Goal: Information Seeking & Learning: Understand process/instructions

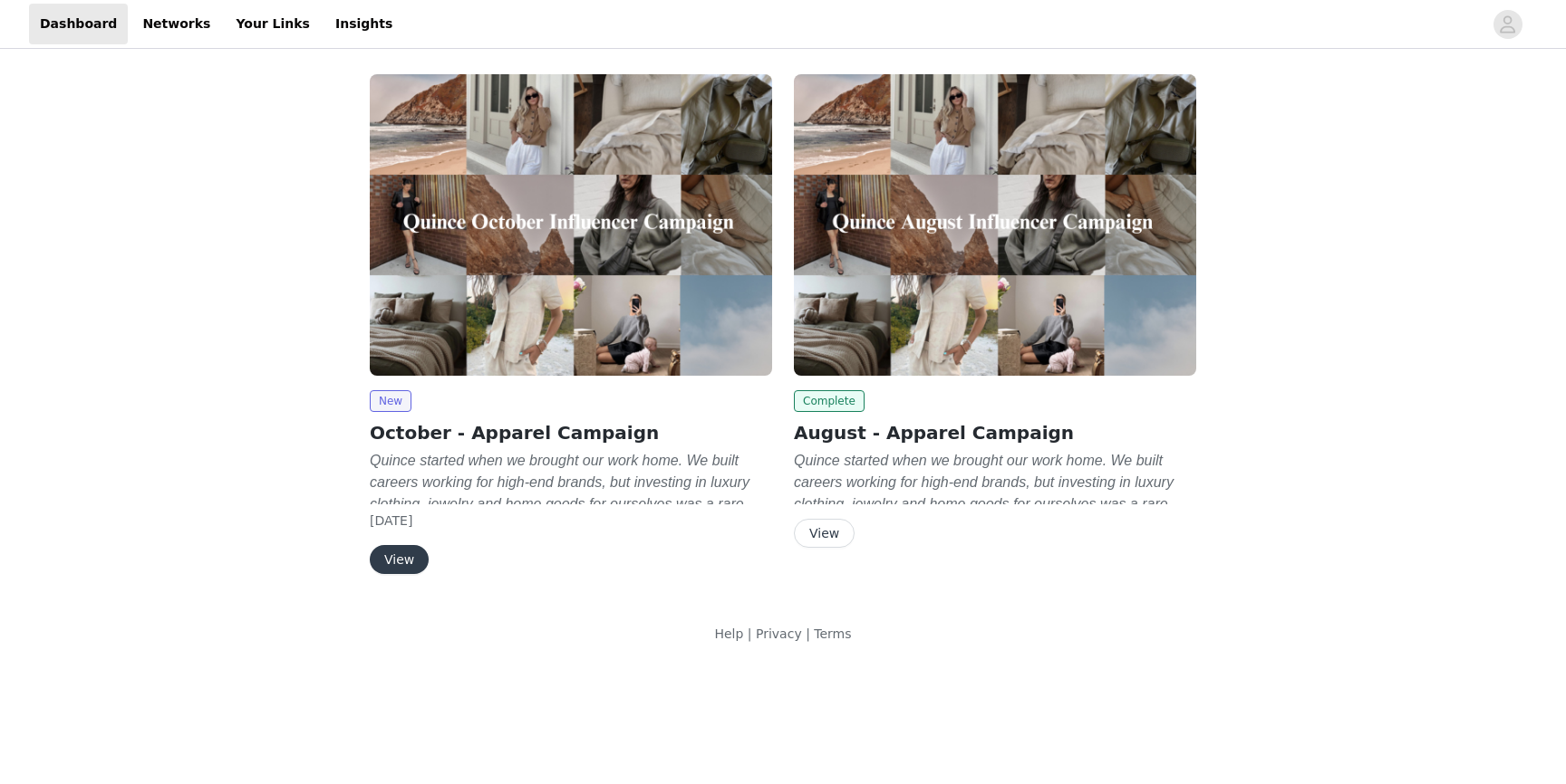
click at [393, 558] on button "View" at bounding box center [399, 559] width 59 height 29
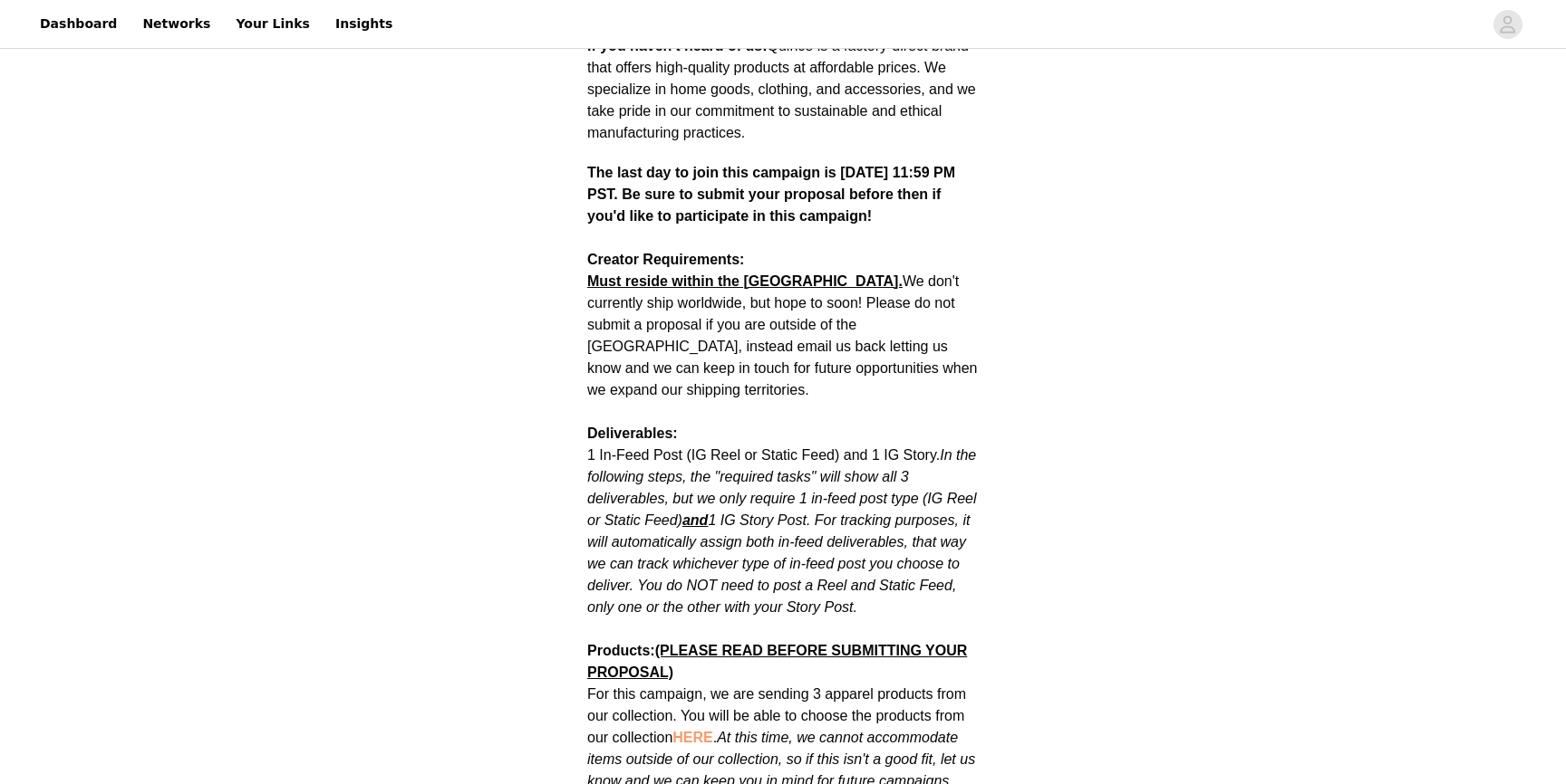
scroll to position [653, 0]
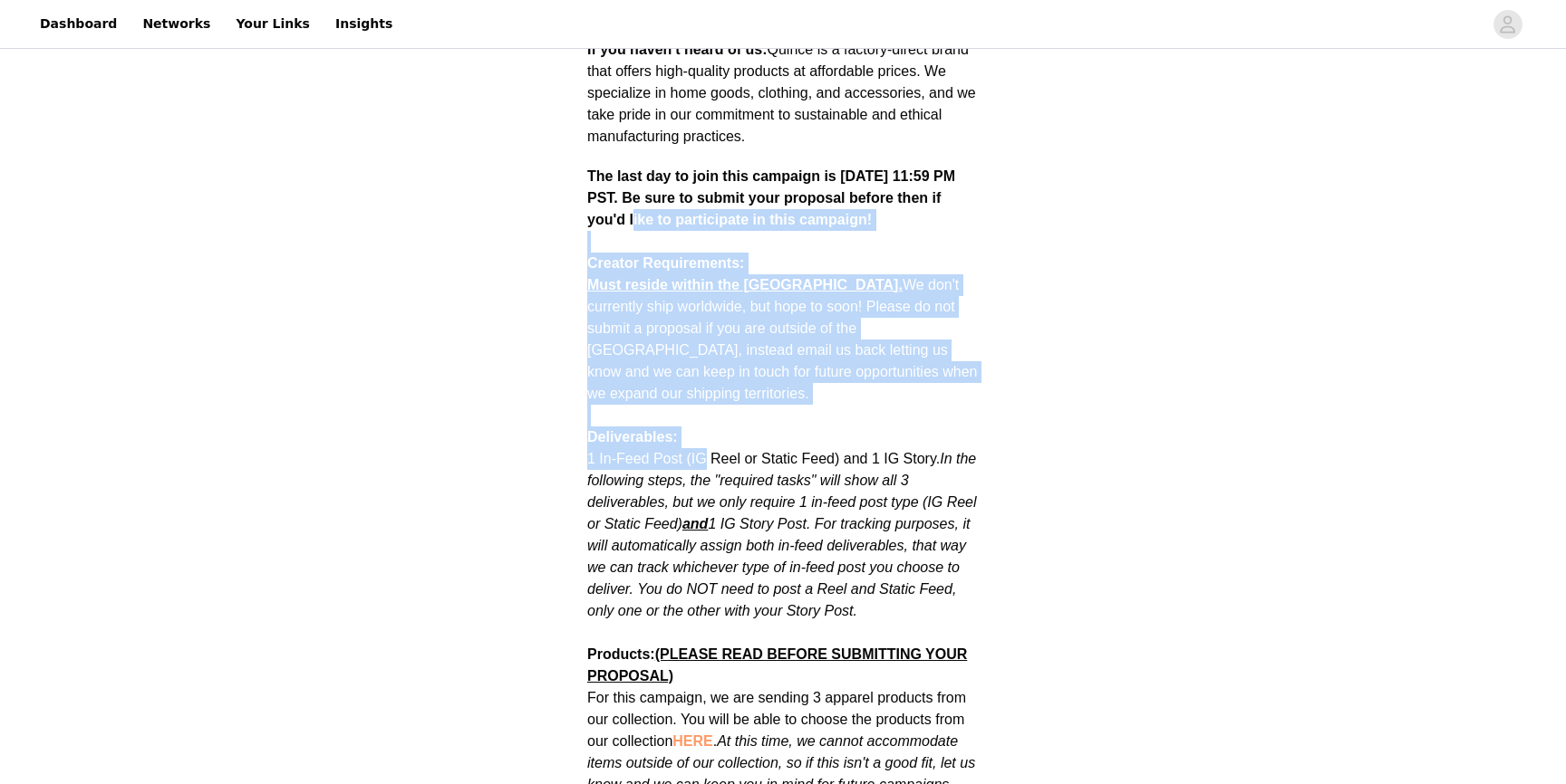
drag, startPoint x: 603, startPoint y: 225, endPoint x: 706, endPoint y: 443, distance: 241.1
click at [706, 448] on p "1 In-Feed Post (IG Reel or Static Feed) and 1 IG Story. In the following steps,…" at bounding box center [783, 534] width 391 height 174
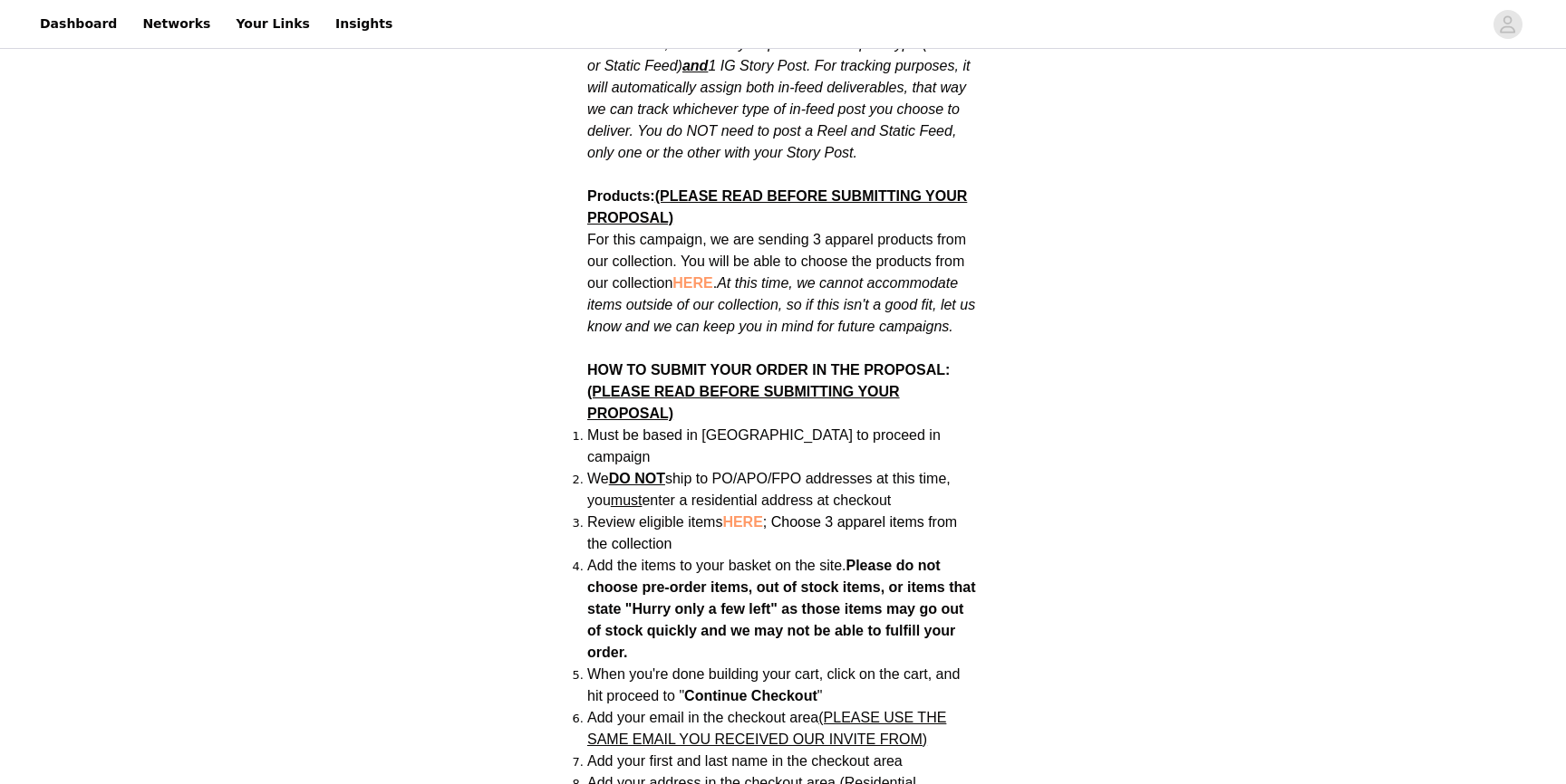
scroll to position [1114, 0]
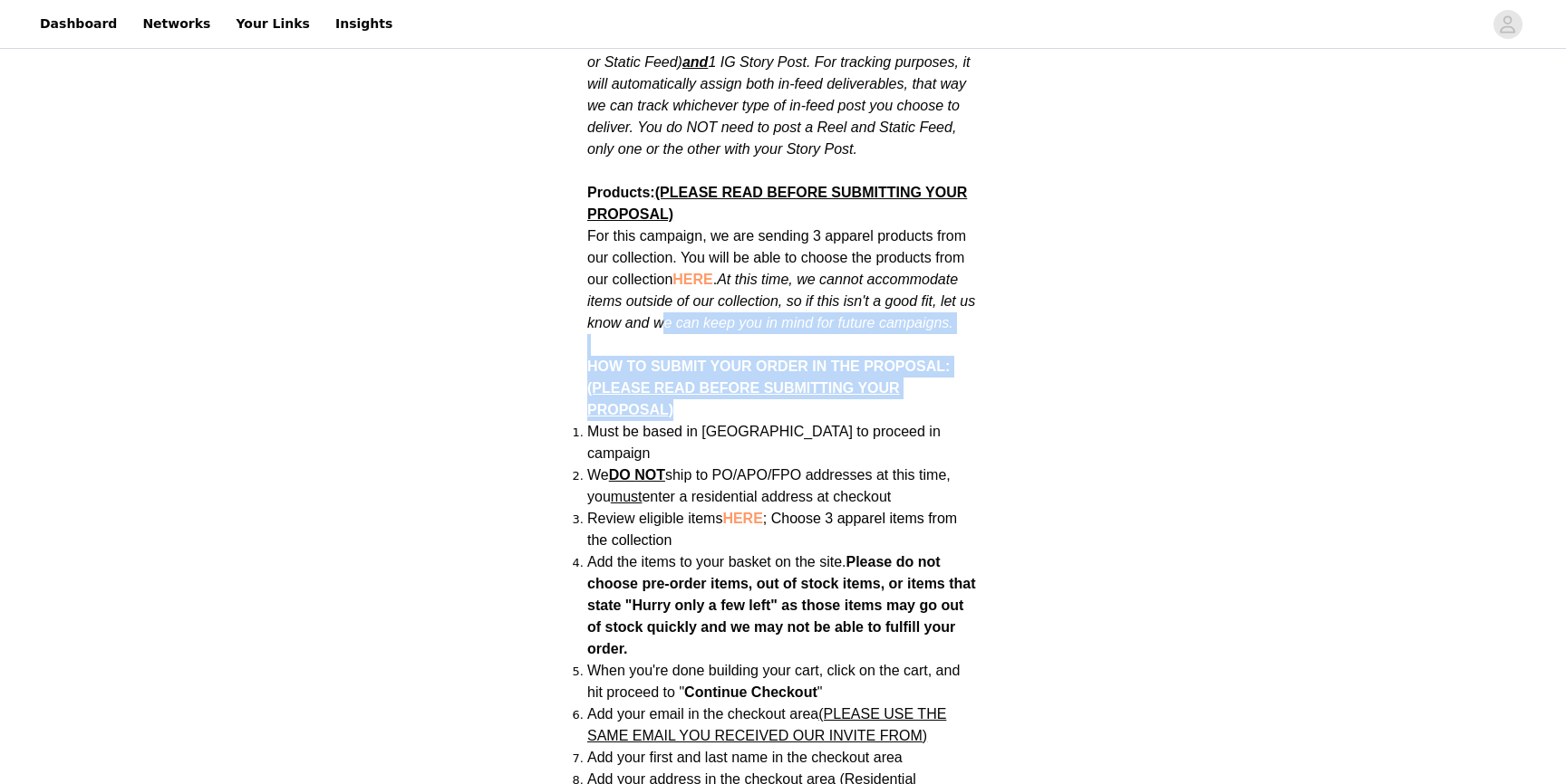
drag, startPoint x: 661, startPoint y: 309, endPoint x: 704, endPoint y: 394, distance: 95.3
click at [704, 394] on div "Quince started when we brought our work home. We built careers working for high…" at bounding box center [783, 607] width 391 height 2409
click at [704, 394] on p "HOW TO SUBMIT YOUR ORDER IN THE PROPOSAL: (PLEASE READ BEFORE SUBMITTING YOUR P…" at bounding box center [783, 378] width 391 height 87
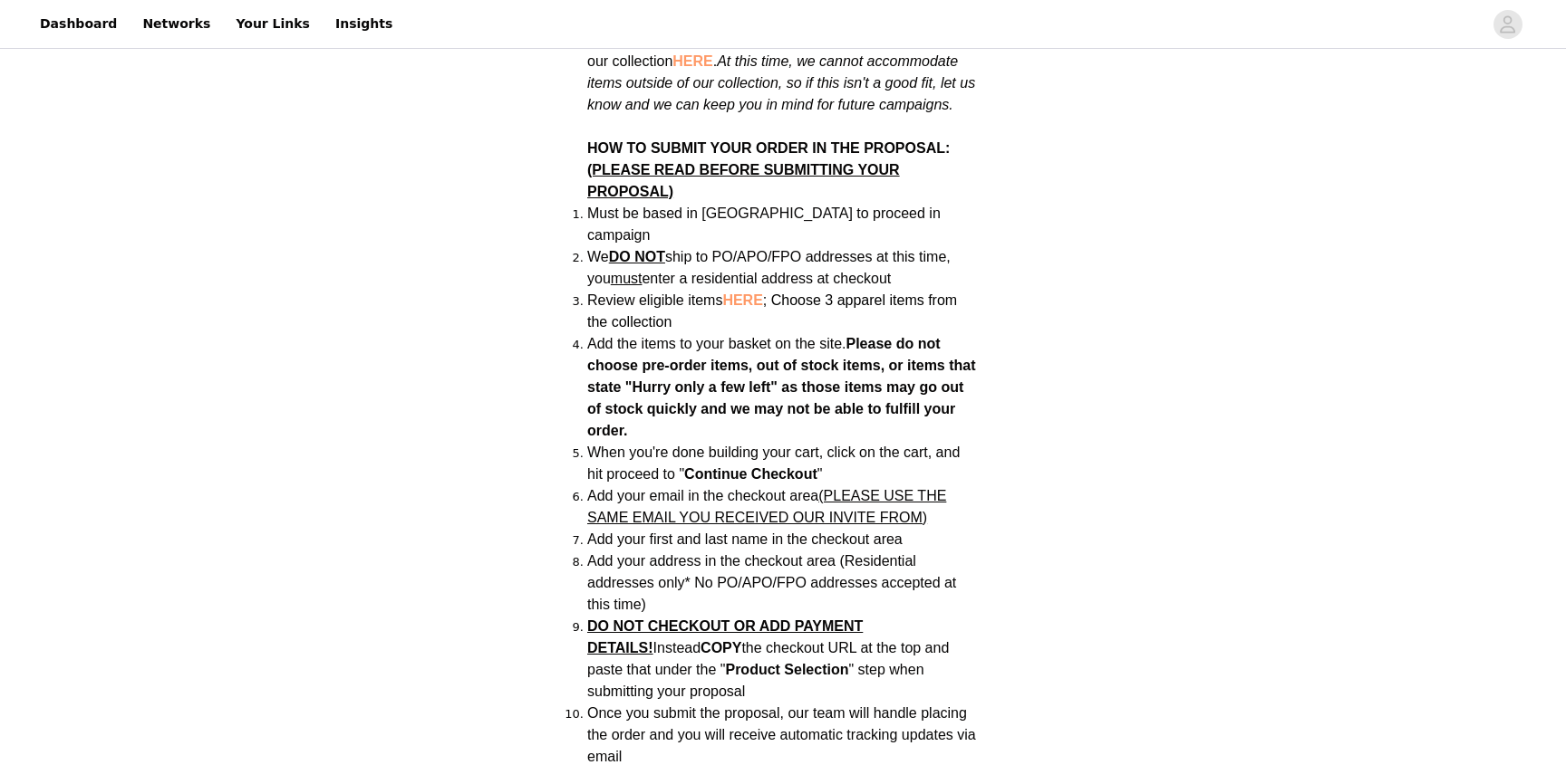
scroll to position [1338, 0]
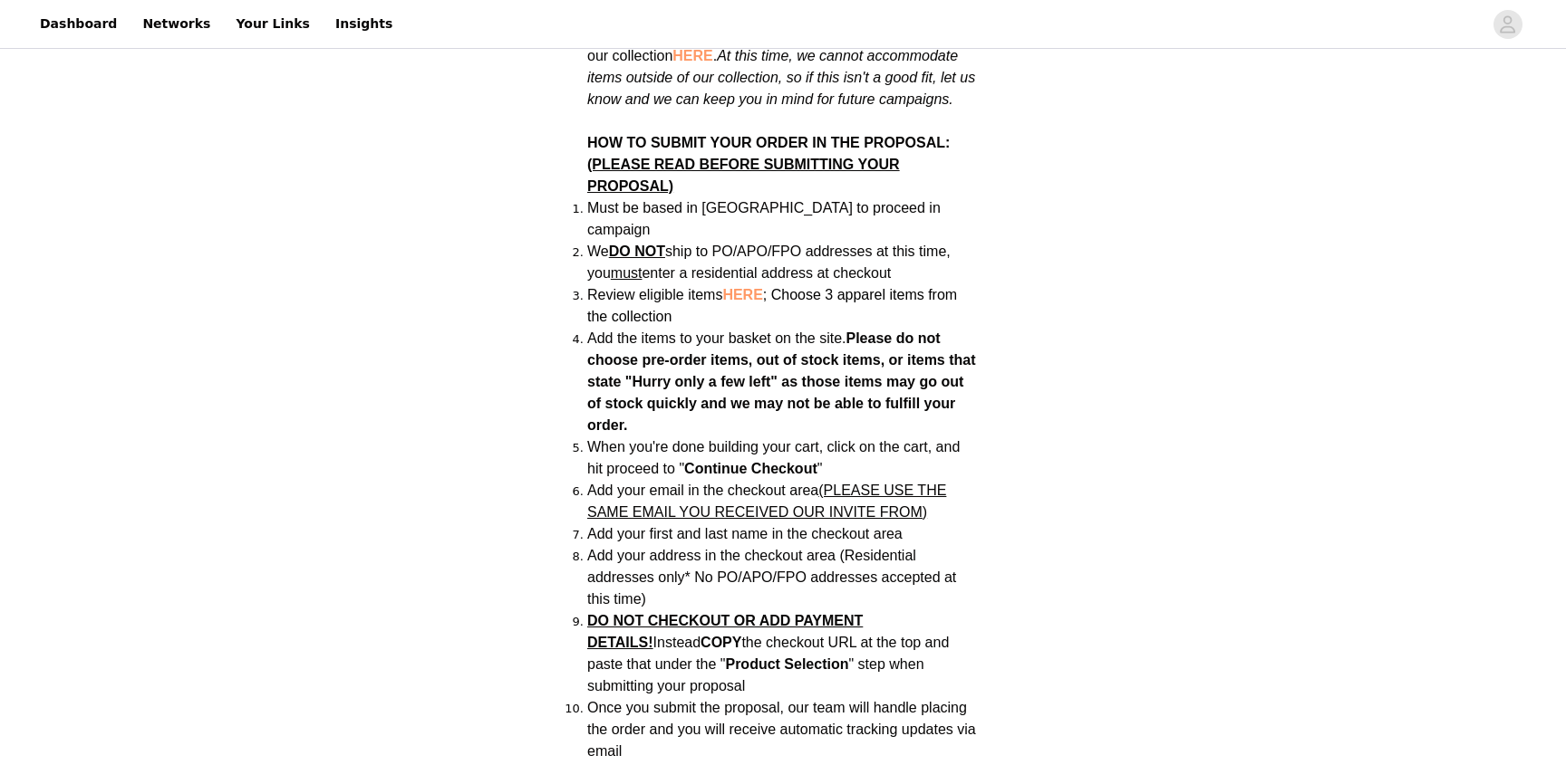
click at [741, 287] on span "HERE" at bounding box center [742, 294] width 40 height 15
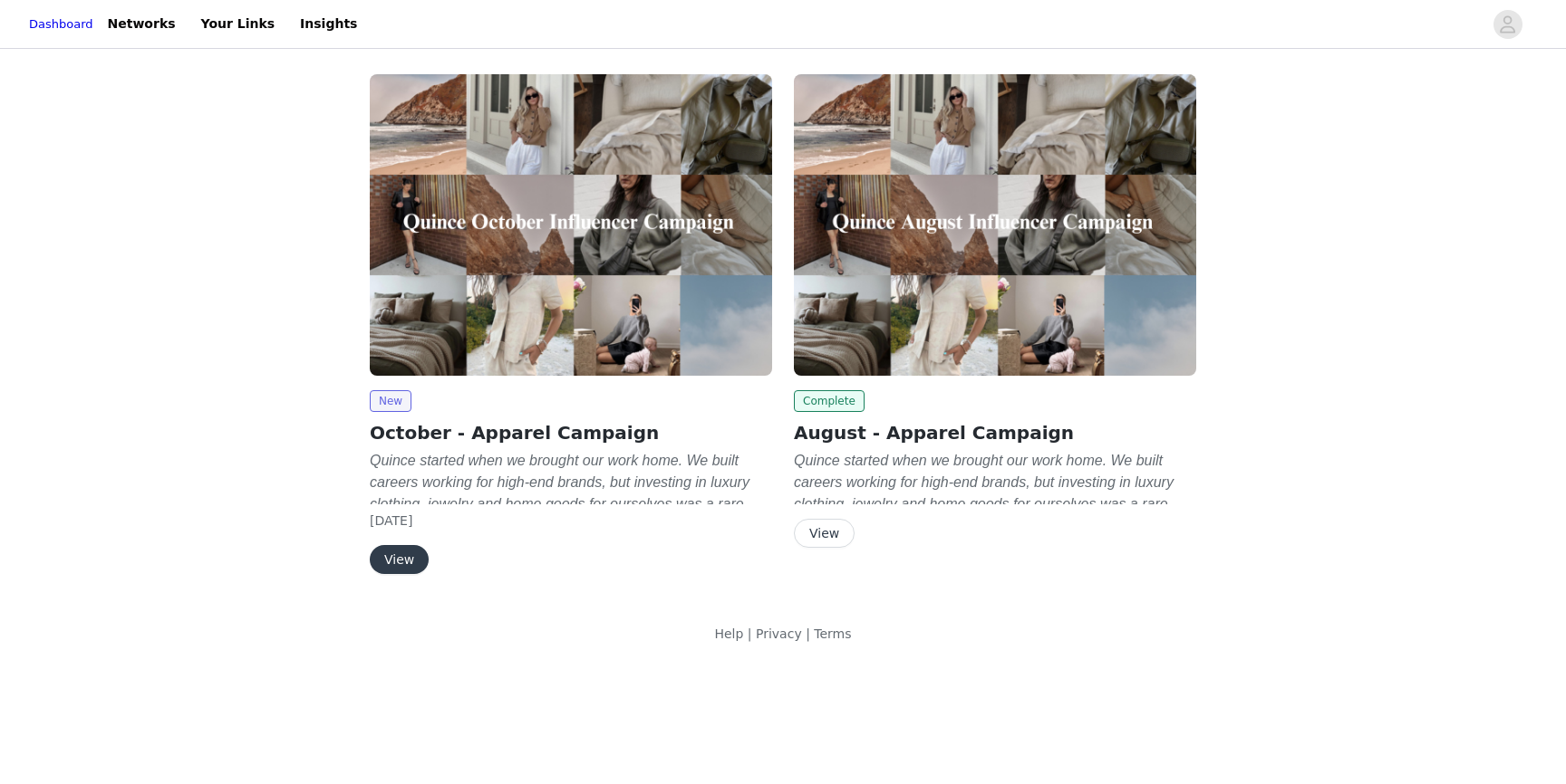
click at [403, 551] on button "View" at bounding box center [399, 559] width 59 height 29
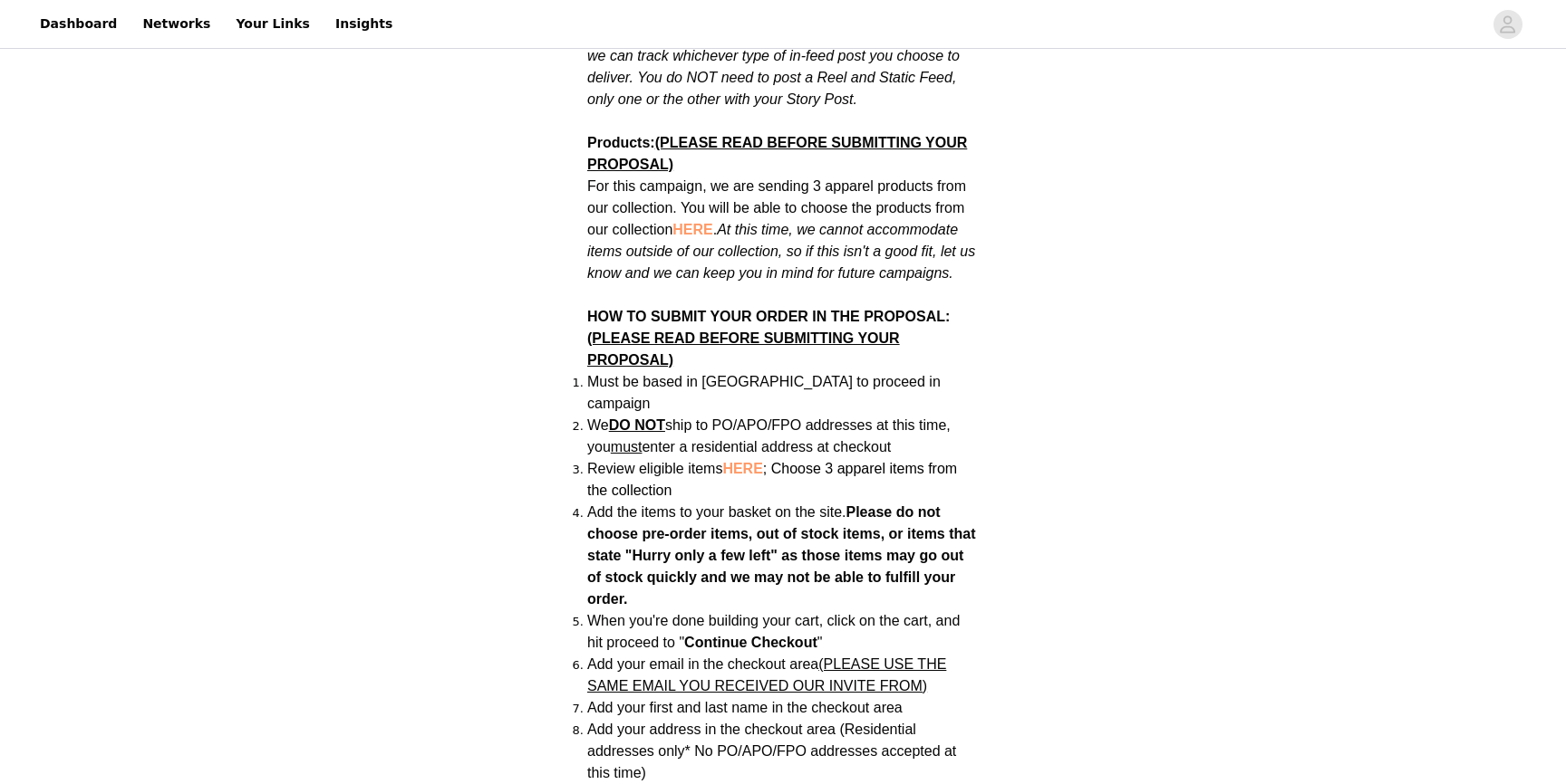
scroll to position [1247, 0]
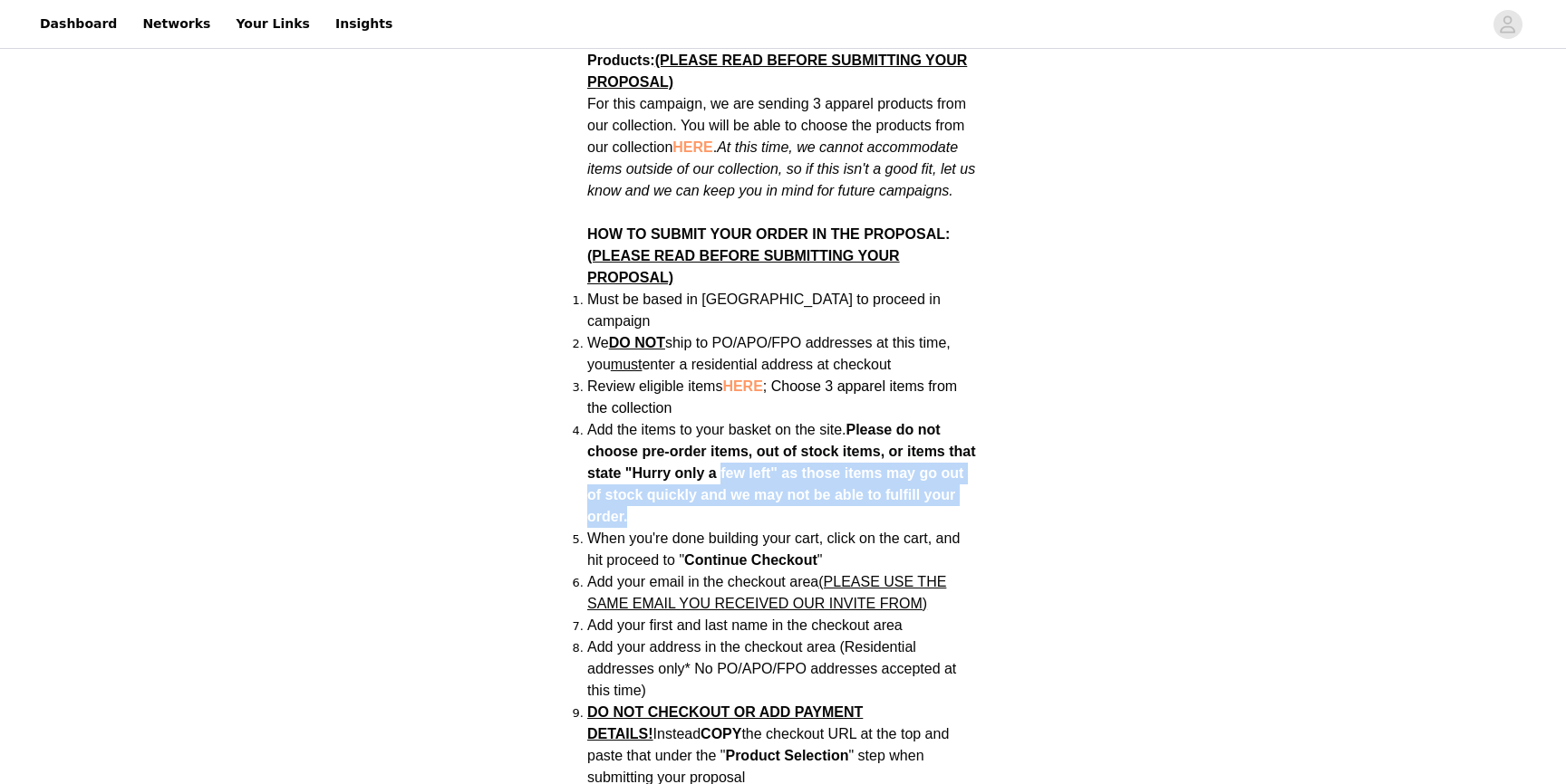
drag, startPoint x: 751, startPoint y: 479, endPoint x: 722, endPoint y: 429, distance: 57.8
click at [722, 429] on li "Add the items to your basket on the site. Please do not choose pre-order items,…" at bounding box center [783, 474] width 391 height 108
click at [722, 429] on strong "Please do not choose pre-order items, out of stock items, or items that state "…" at bounding box center [781, 474] width 388 height 103
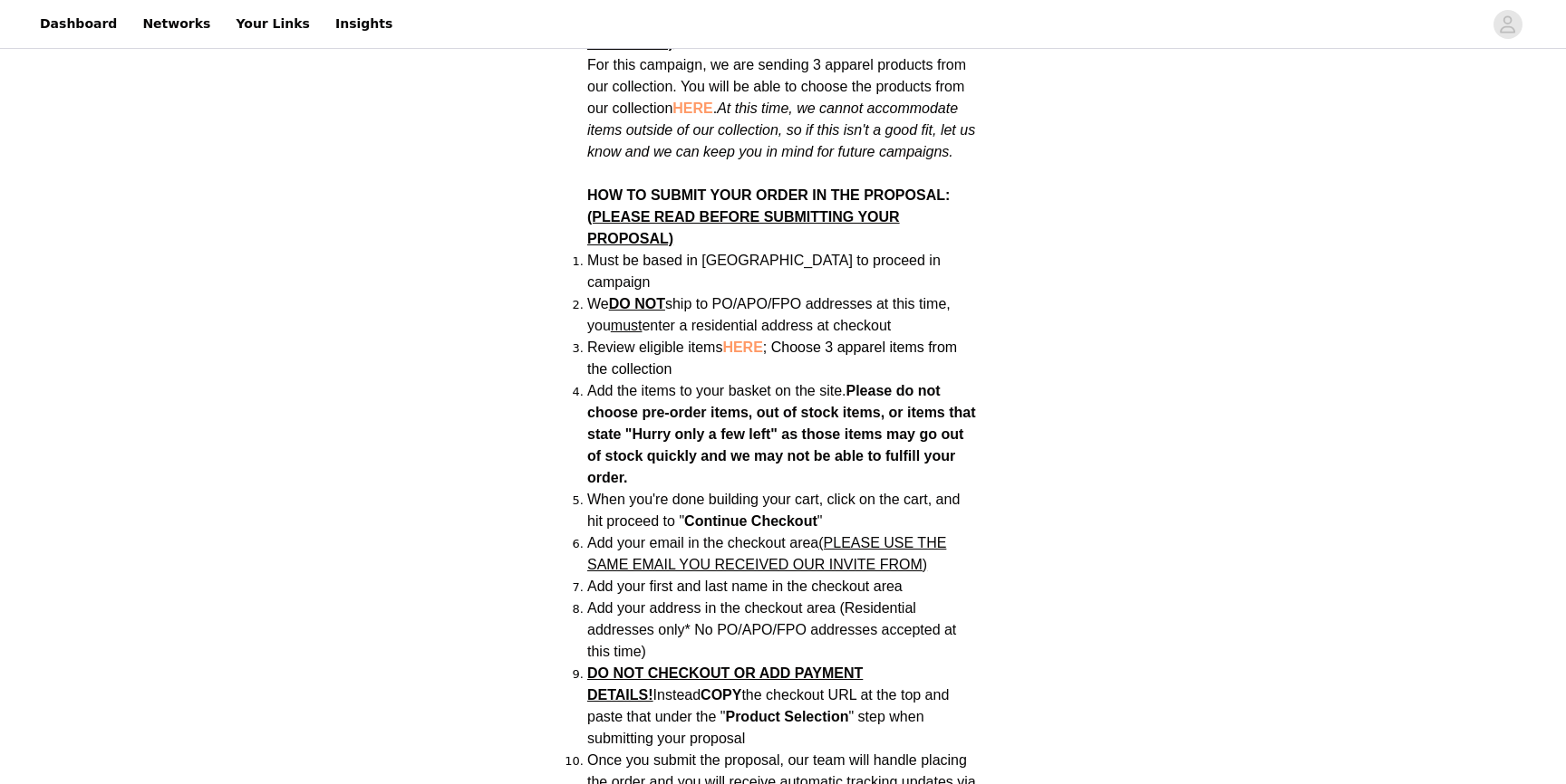
scroll to position [1290, 0]
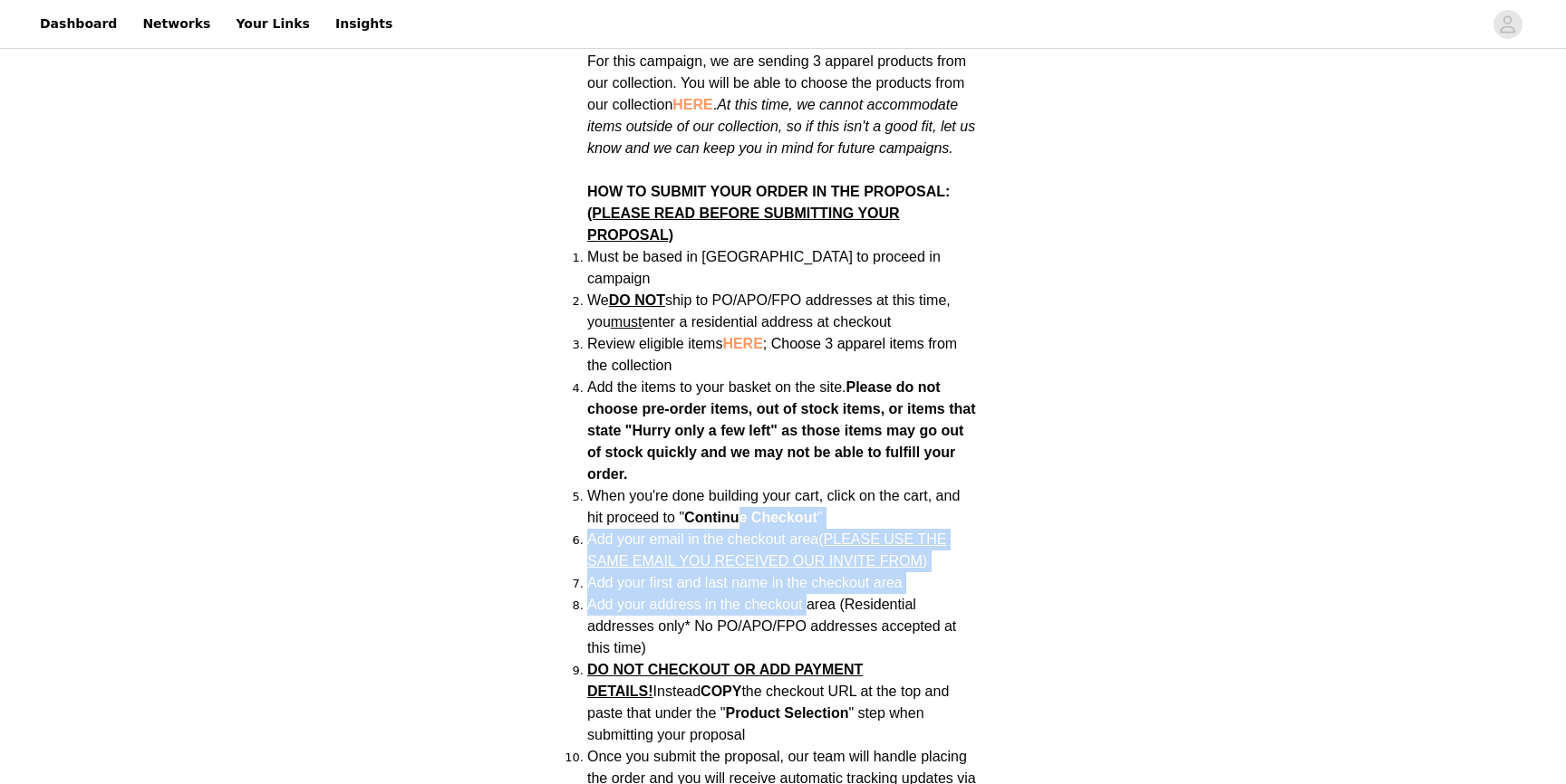
drag, startPoint x: 741, startPoint y: 475, endPoint x: 804, endPoint y: 559, distance: 105.0
click at [804, 559] on ol "Must be based in [GEOGRAPHIC_DATA] to proceed in campaign We DO NOT ship to PO/…" at bounding box center [783, 540] width 391 height 587
click at [804, 597] on span "Add your address in the checkout area (Residential addresses only* No PO/APO/FP…" at bounding box center [771, 626] width 368 height 59
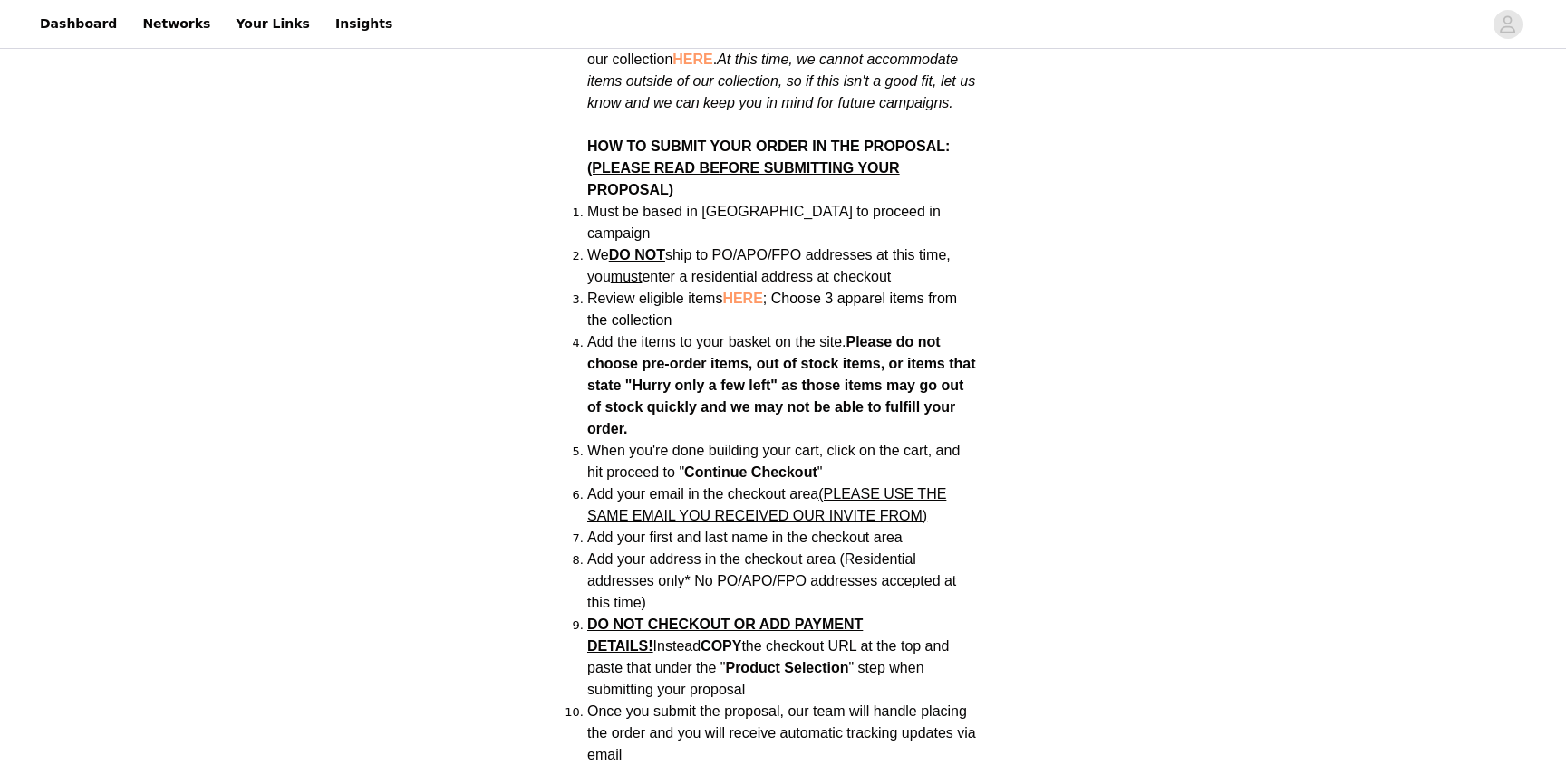
scroll to position [1370, 0]
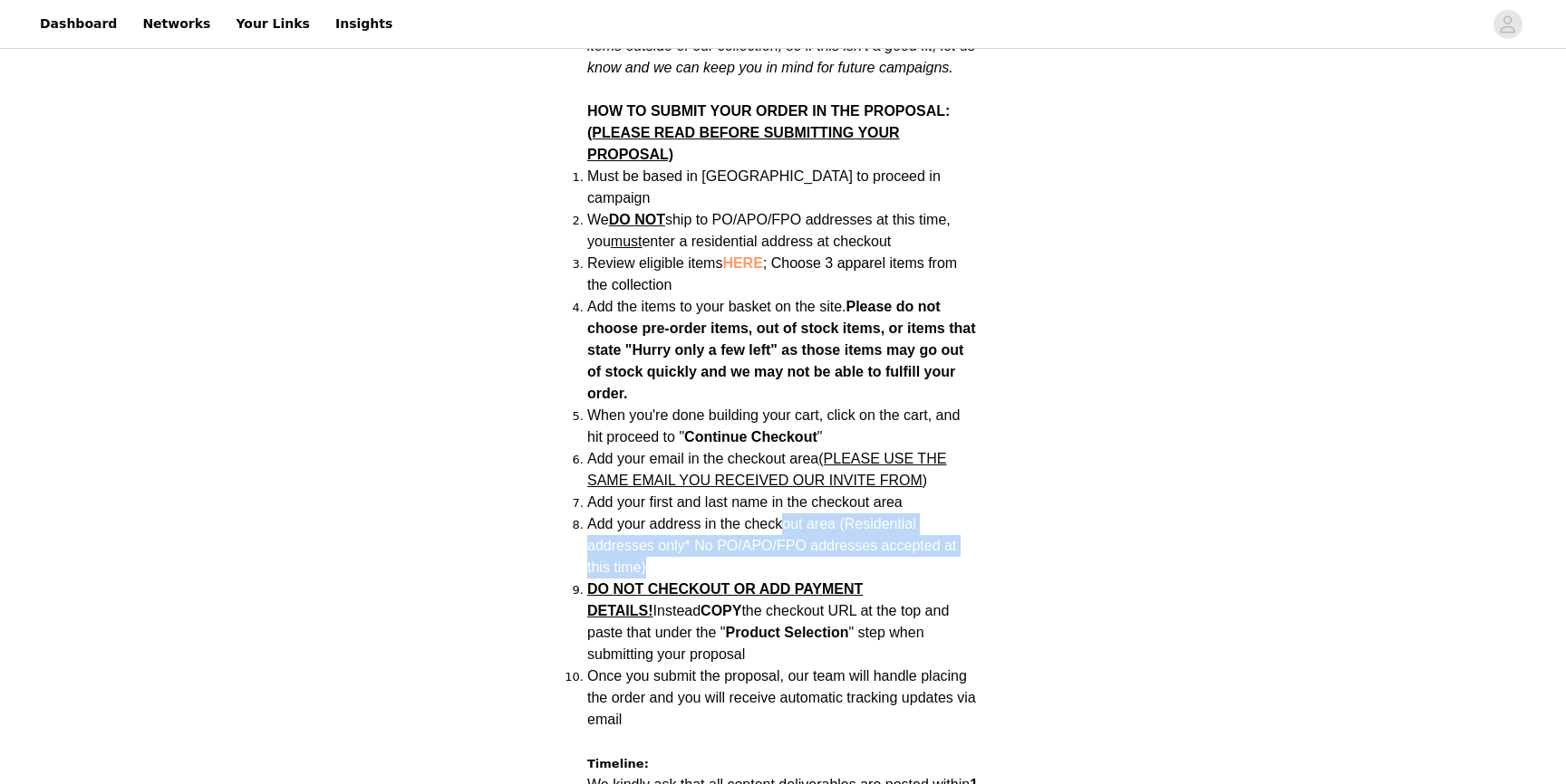
drag, startPoint x: 812, startPoint y: 524, endPoint x: 780, endPoint y: 483, distance: 52.0
click at [780, 513] on li "Add your address in the checkout area (Residential addresses only* No PO/APO/FP…" at bounding box center [783, 546] width 391 height 65
click at [780, 516] on span "Add your address in the checkout area (Residential addresses only* No PO/APO/FP…" at bounding box center [771, 546] width 368 height 59
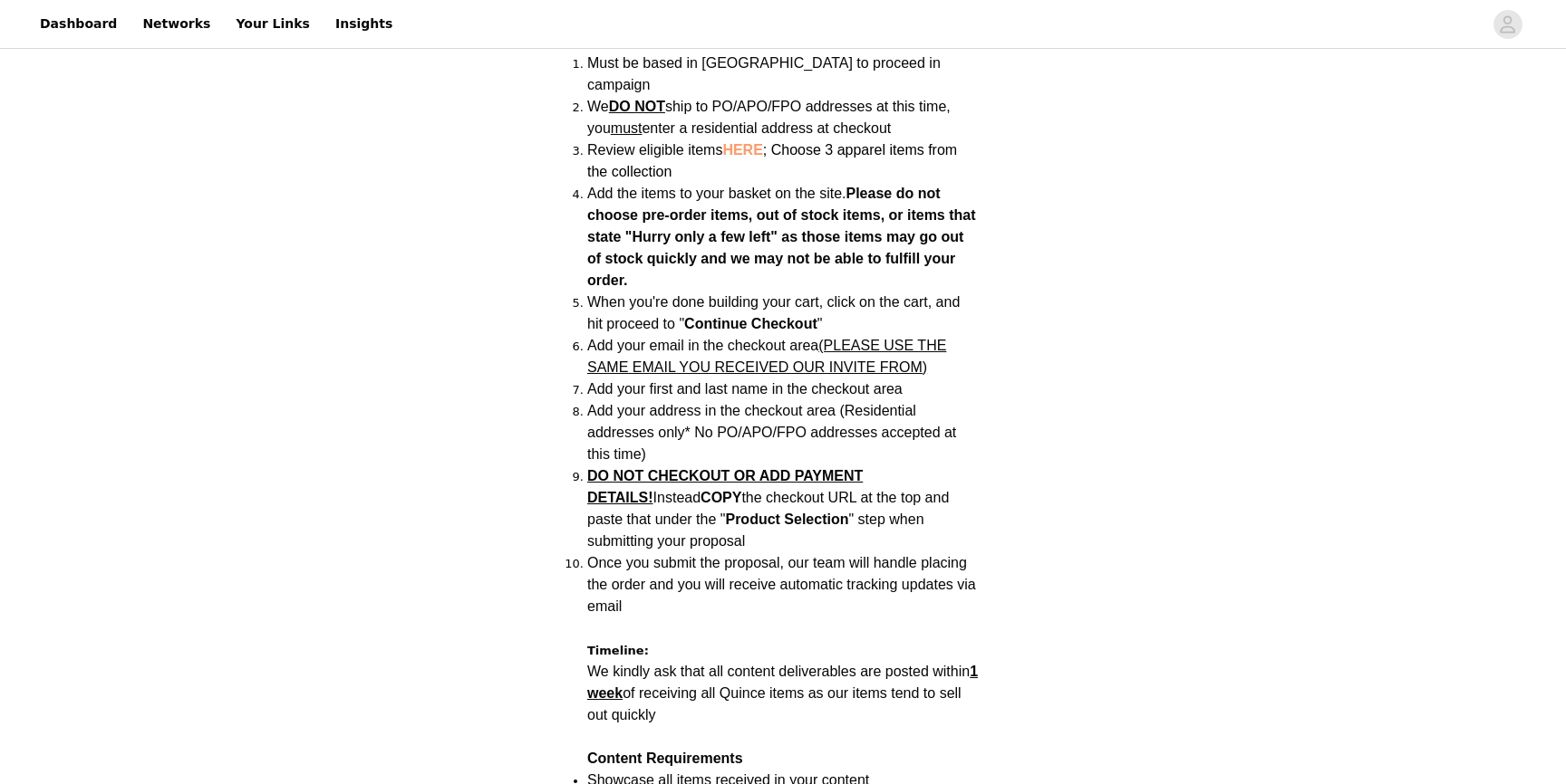
scroll to position [1501, 0]
